Goal: Check status: Check status

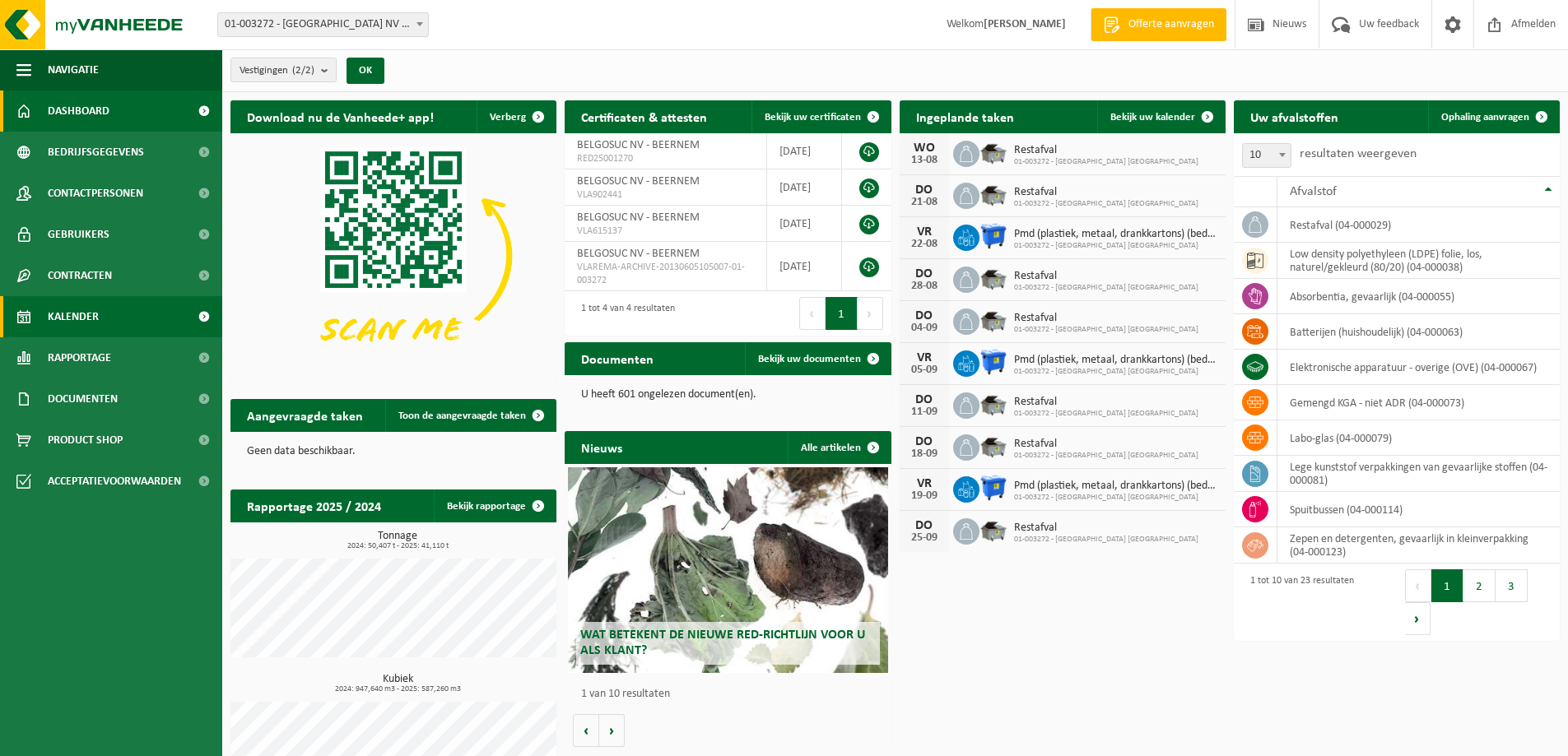
click at [87, 314] on span "Kalender" at bounding box center [73, 317] width 51 height 41
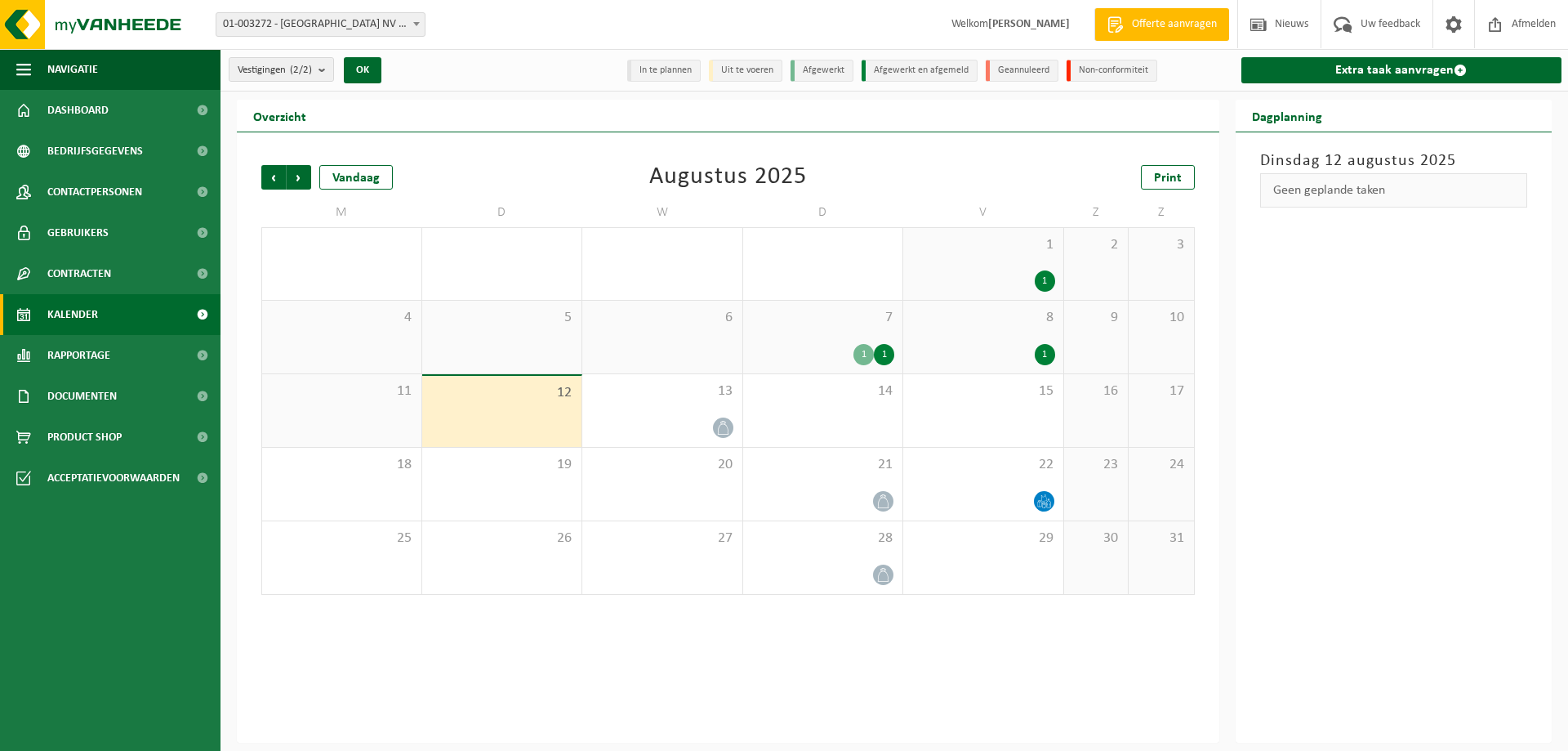
click at [753, 75] on li "Uit te voeren" at bounding box center [745, 70] width 74 height 22
click at [818, 75] on li "Afgewerkt" at bounding box center [822, 70] width 63 height 22
click at [870, 353] on div "1" at bounding box center [864, 354] width 20 height 21
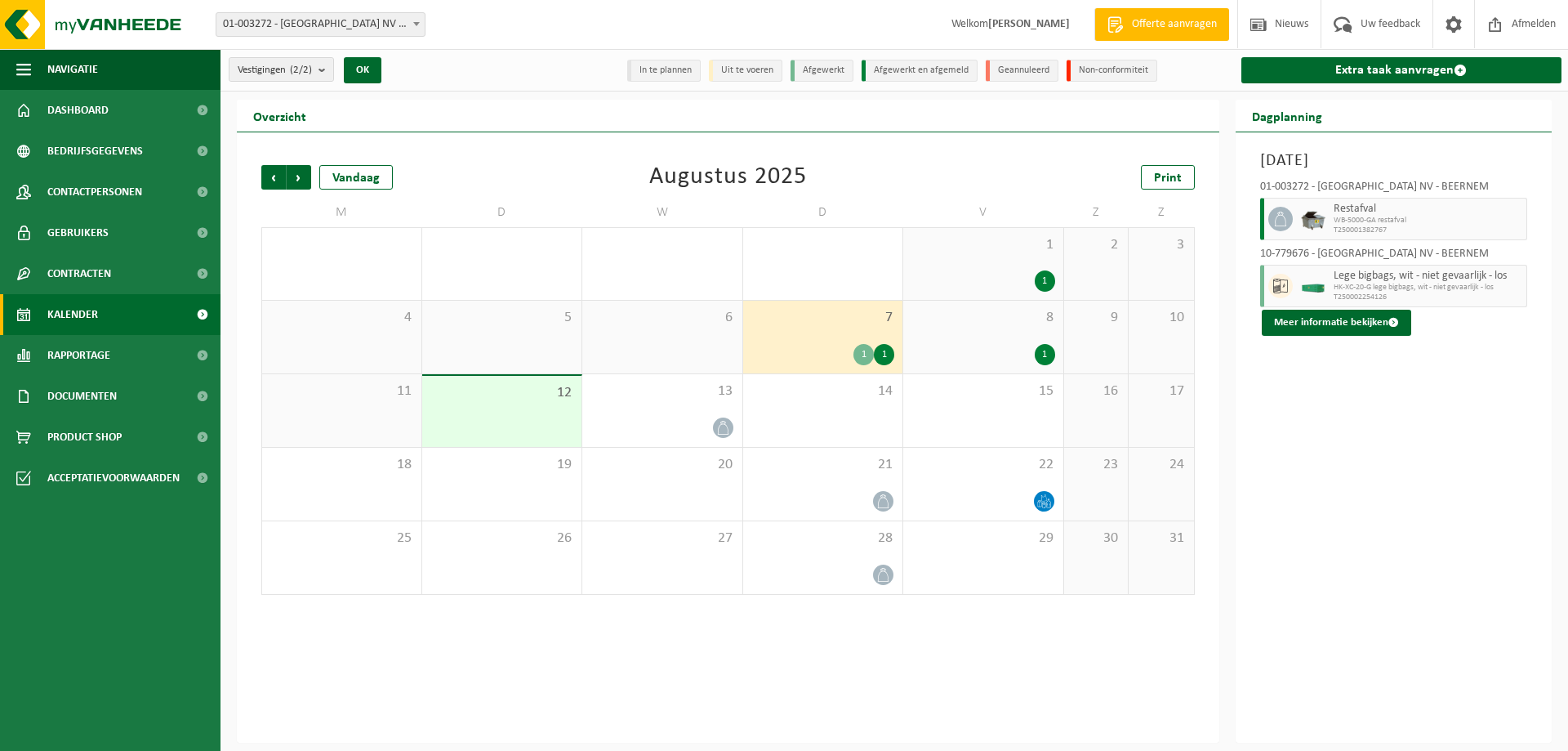
click at [863, 352] on div "1" at bounding box center [864, 354] width 20 height 21
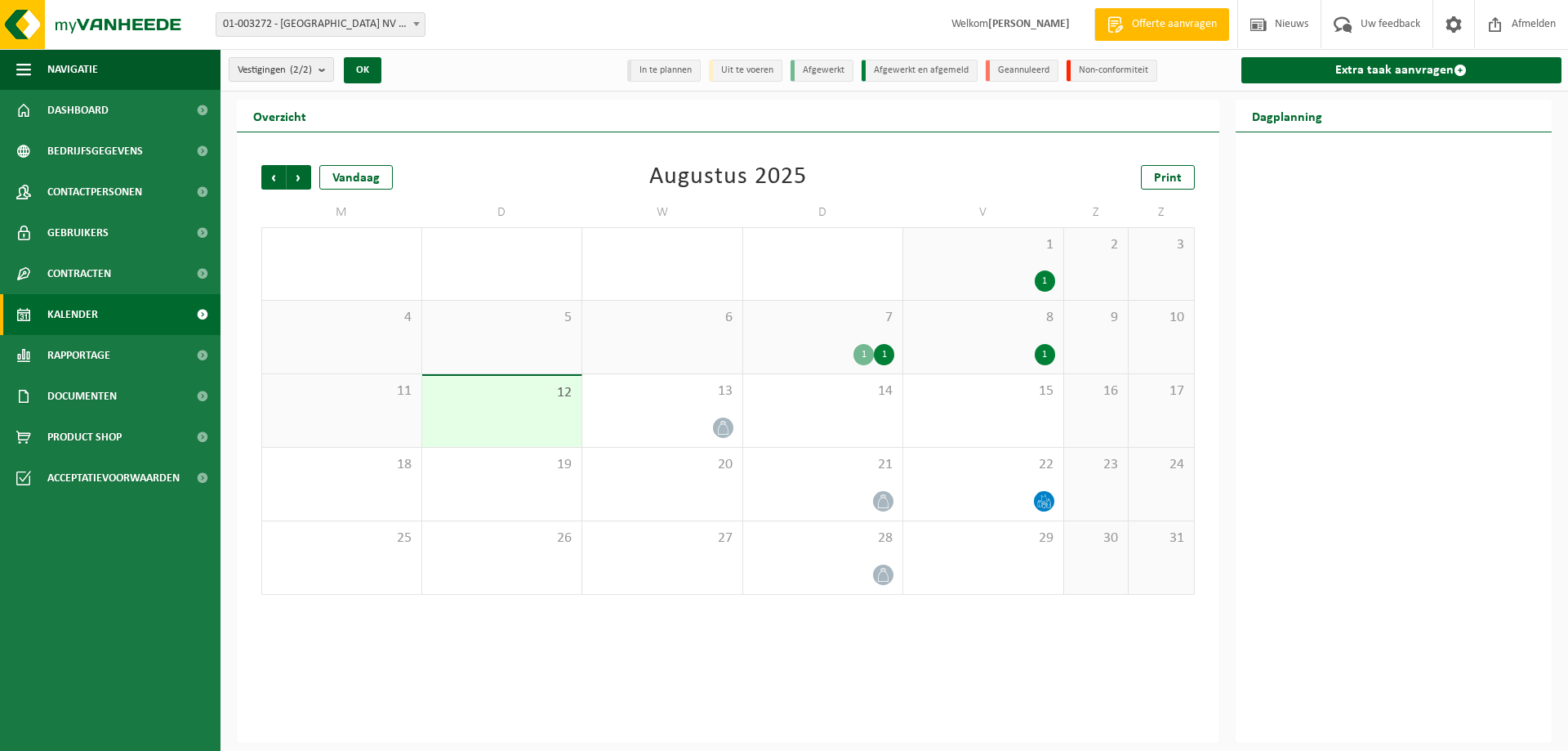
click at [883, 351] on div "1" at bounding box center [884, 354] width 20 height 21
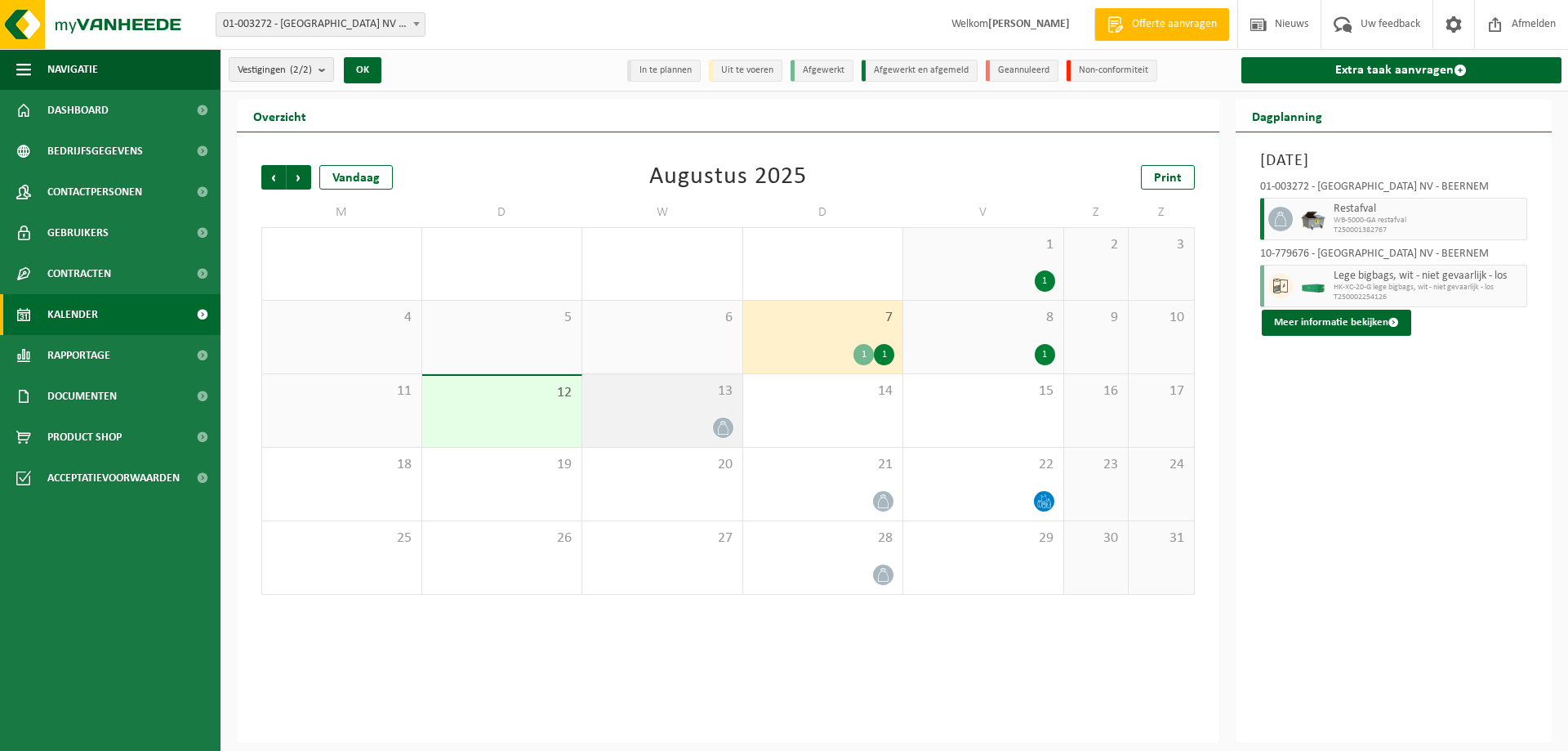
click at [644, 409] on div "13" at bounding box center [662, 411] width 160 height 73
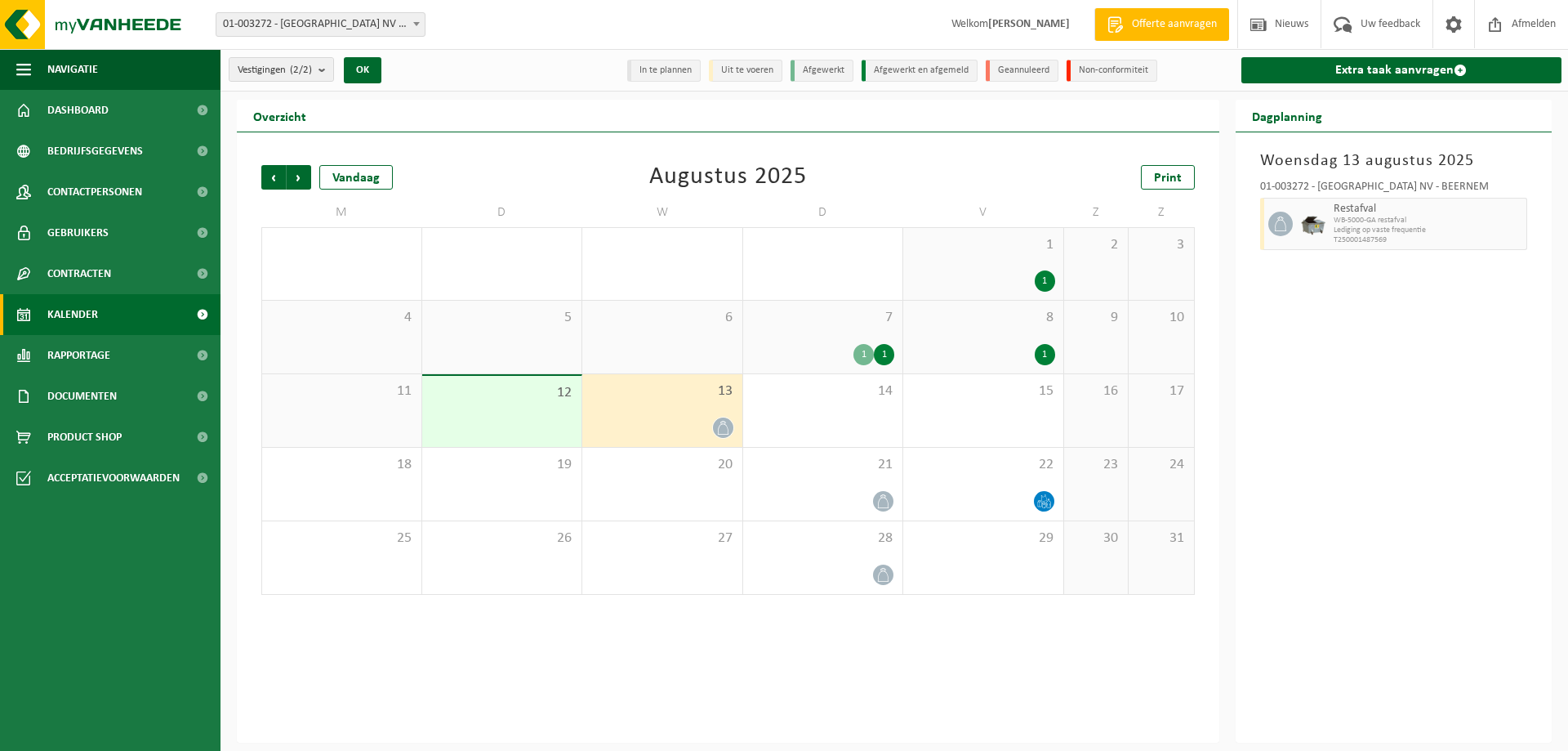
click at [371, 414] on div "11" at bounding box center [342, 411] width 159 height 73
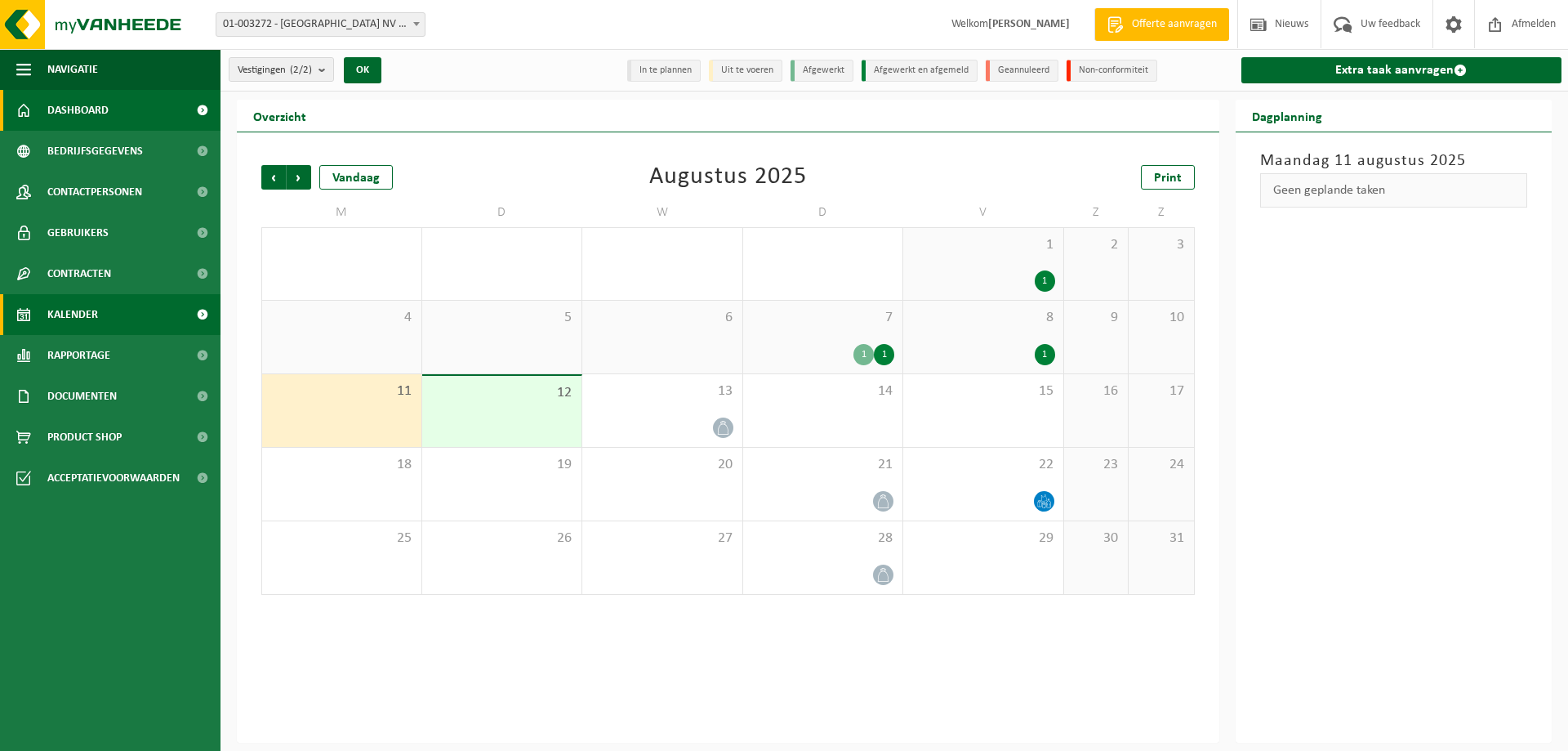
click at [96, 115] on span "Dashboard" at bounding box center [77, 110] width 61 height 41
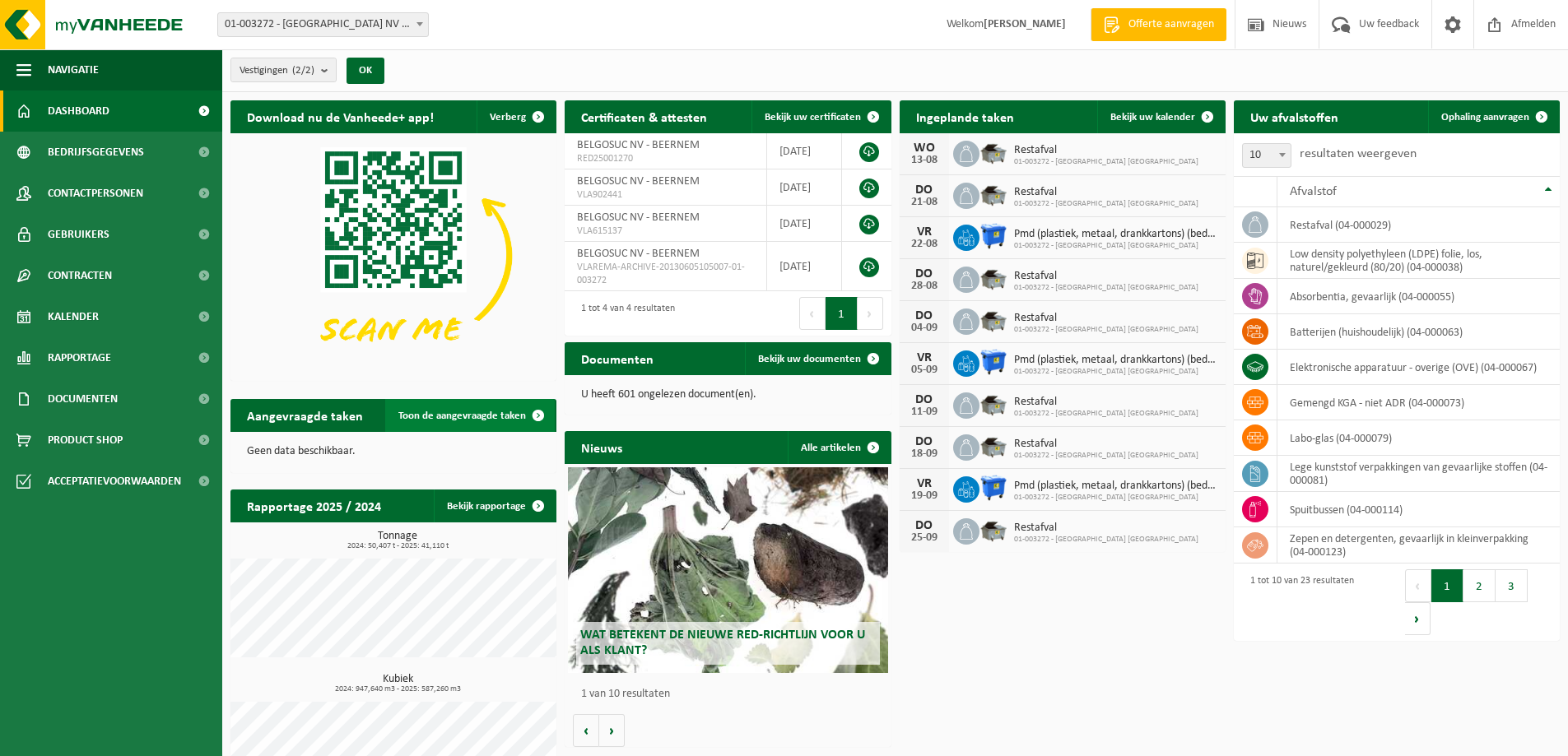
click at [541, 414] on span at bounding box center [538, 416] width 33 height 33
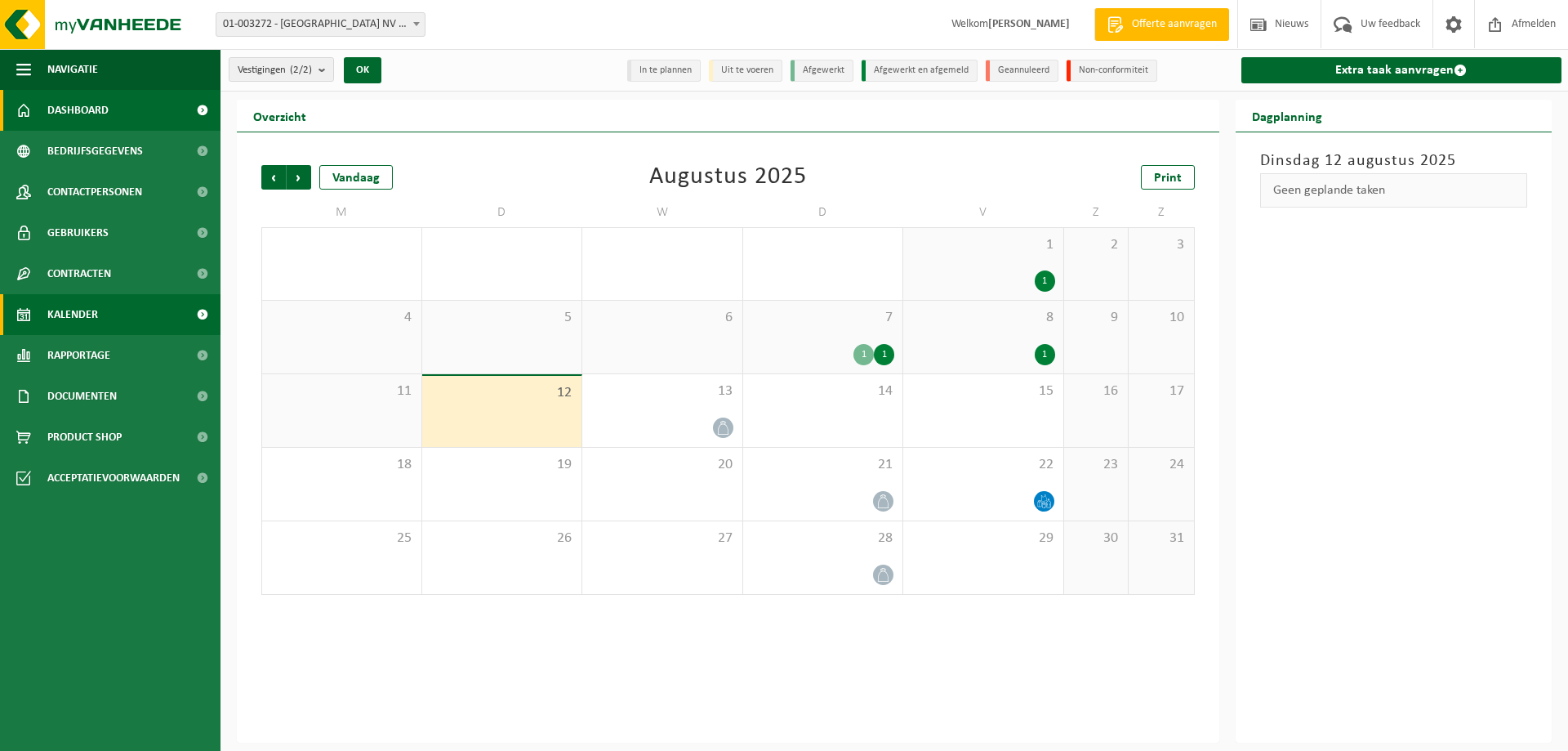
drag, startPoint x: 111, startPoint y: 108, endPoint x: 132, endPoint y: 101, distance: 22.1
click at [112, 108] on link "Dashboard" at bounding box center [110, 110] width 220 height 41
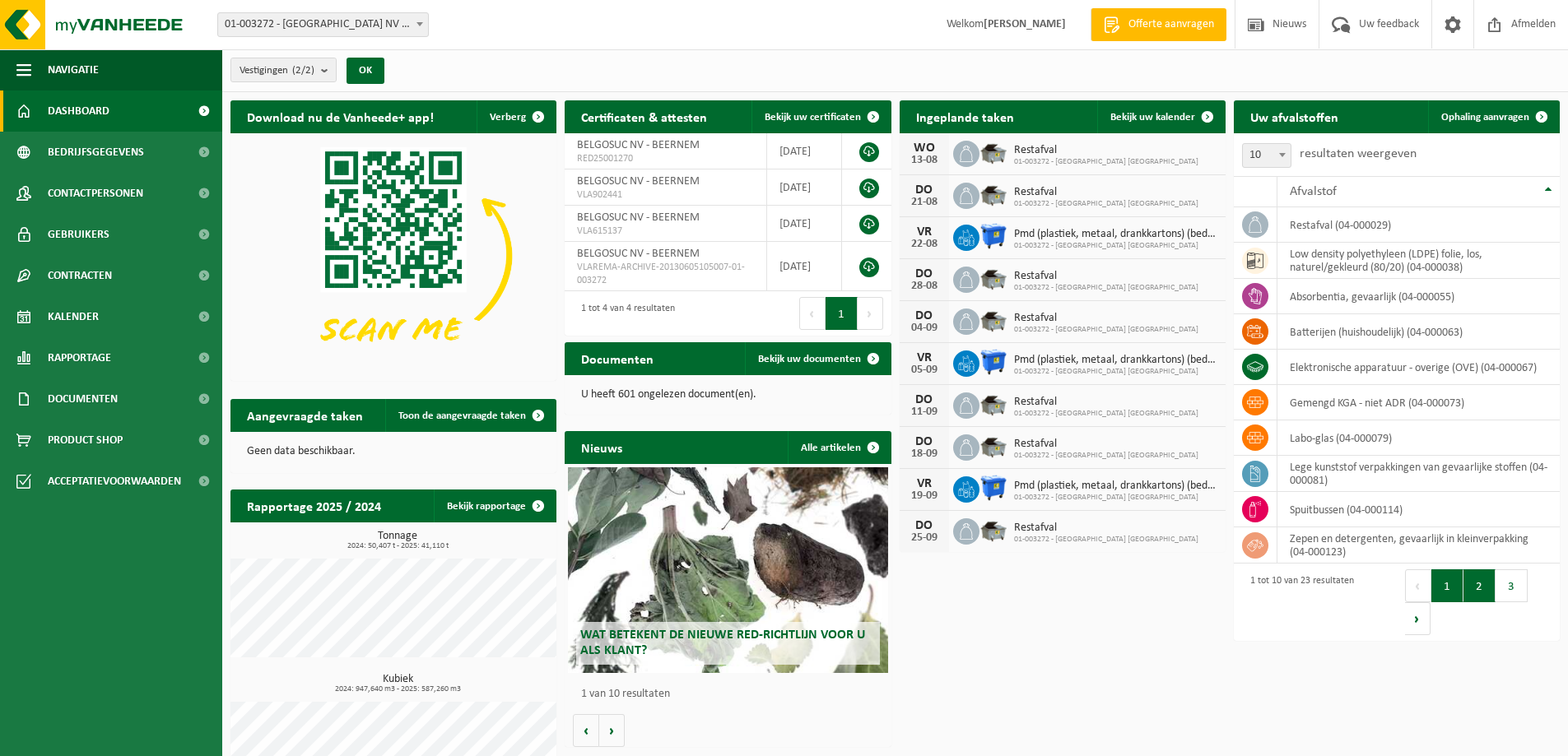
click at [1473, 581] on button "2" at bounding box center [1479, 585] width 32 height 33
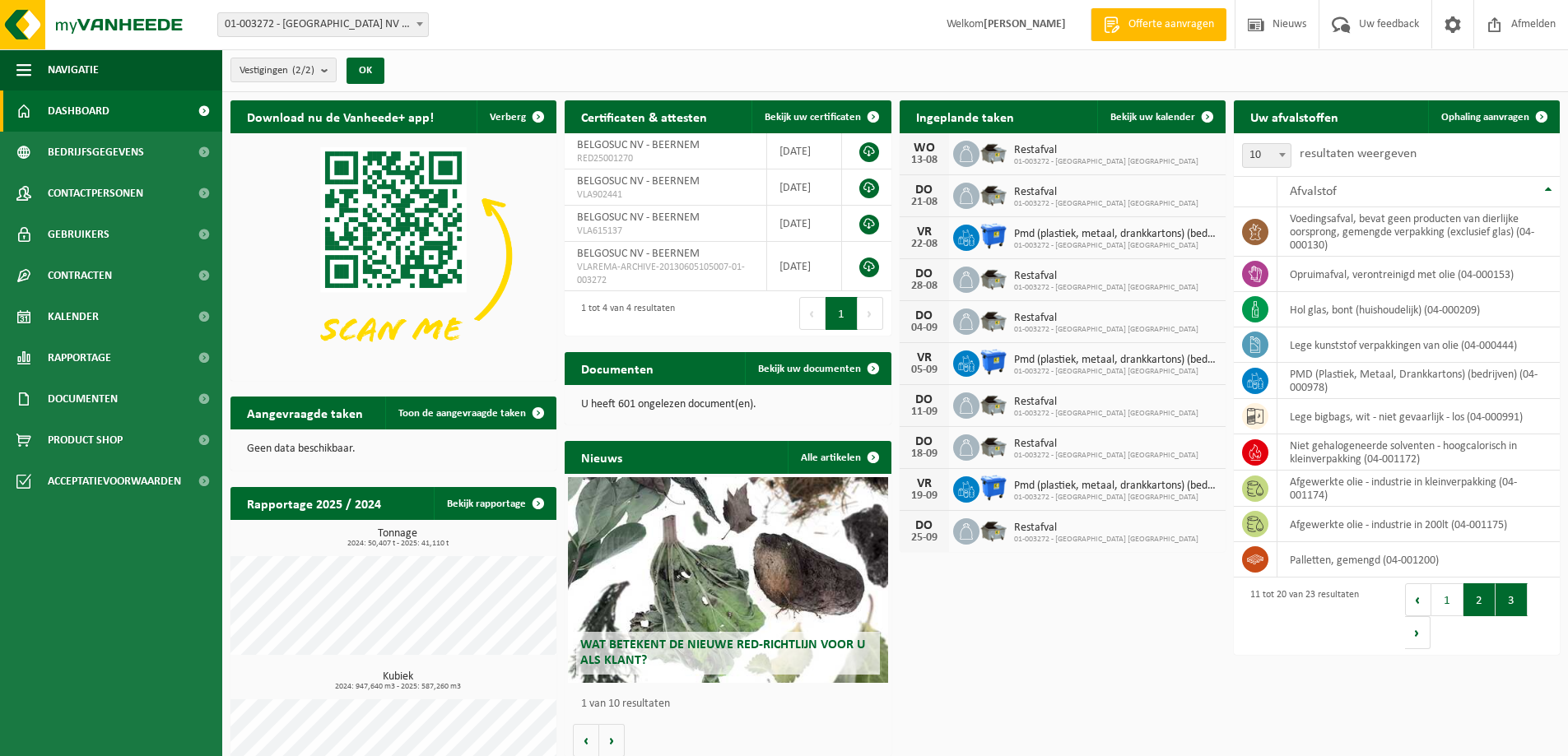
click at [1513, 604] on button "3" at bounding box center [1511, 600] width 32 height 33
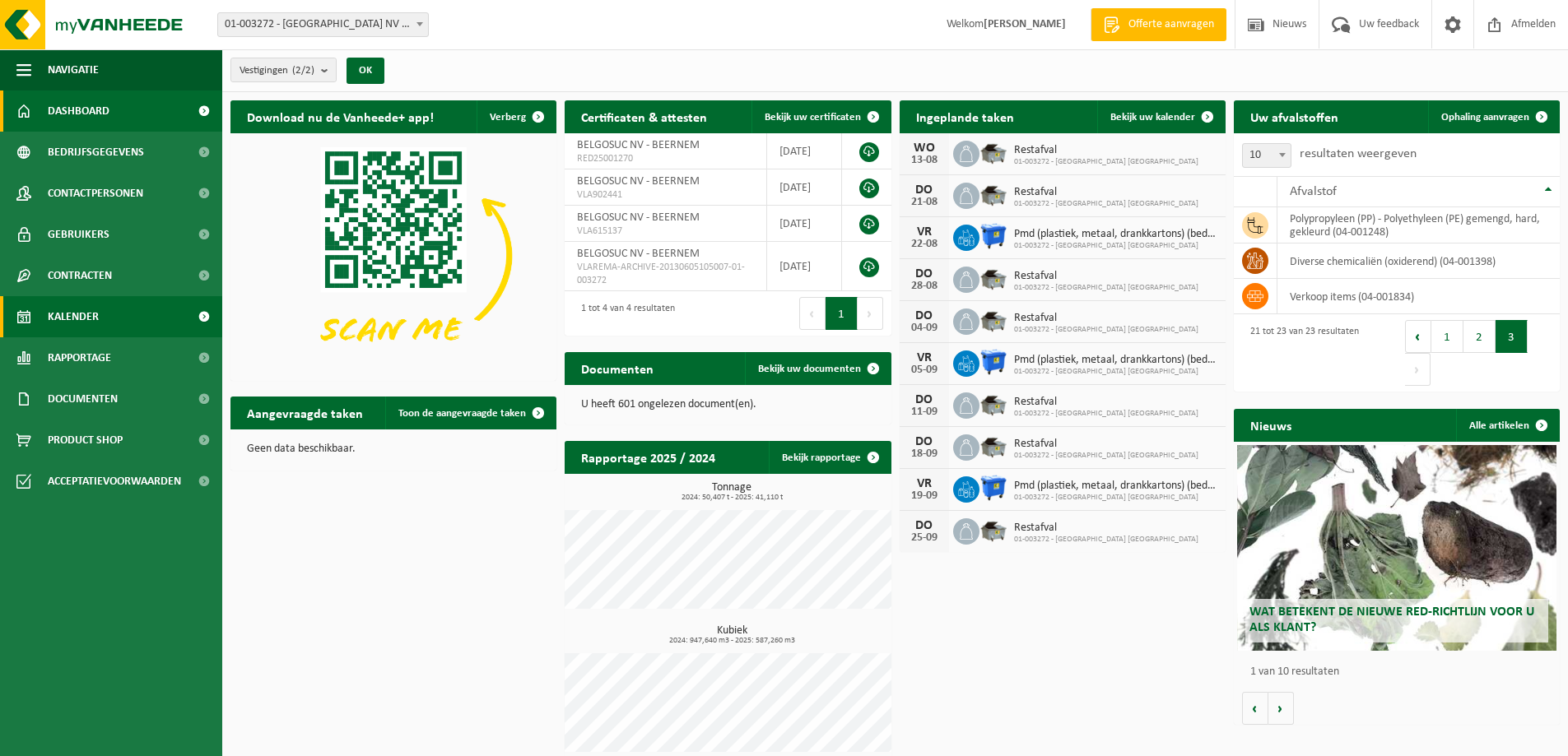
click at [106, 319] on link "Kalender" at bounding box center [111, 317] width 222 height 41
